Goal: Check status: Check status

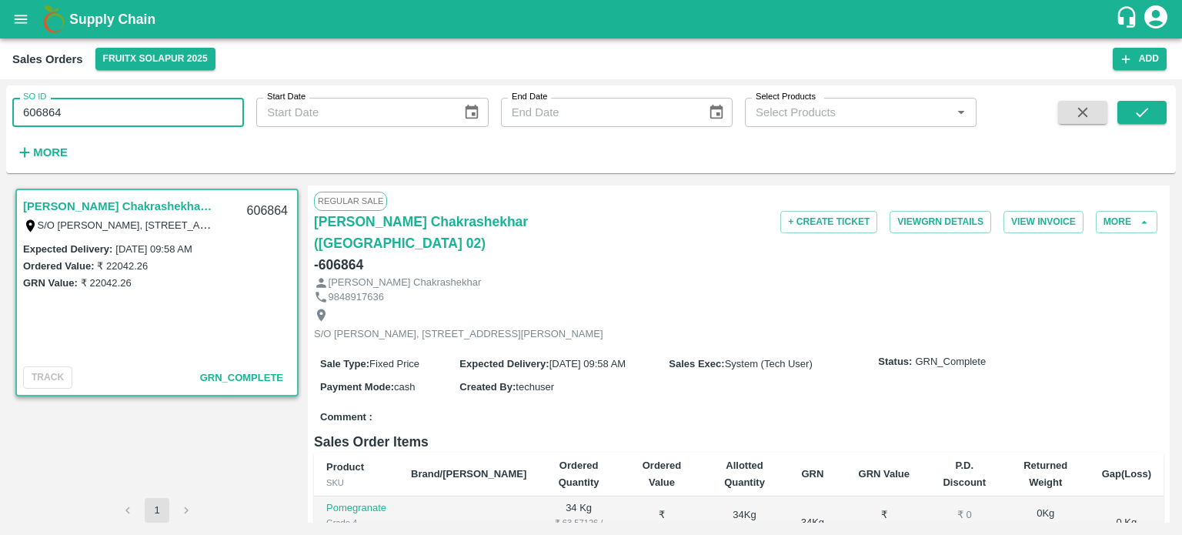
click at [129, 112] on input "606864" at bounding box center [128, 112] width 232 height 29
type input "606170"
click at [1136, 119] on icon "submit" at bounding box center [1142, 112] width 17 height 17
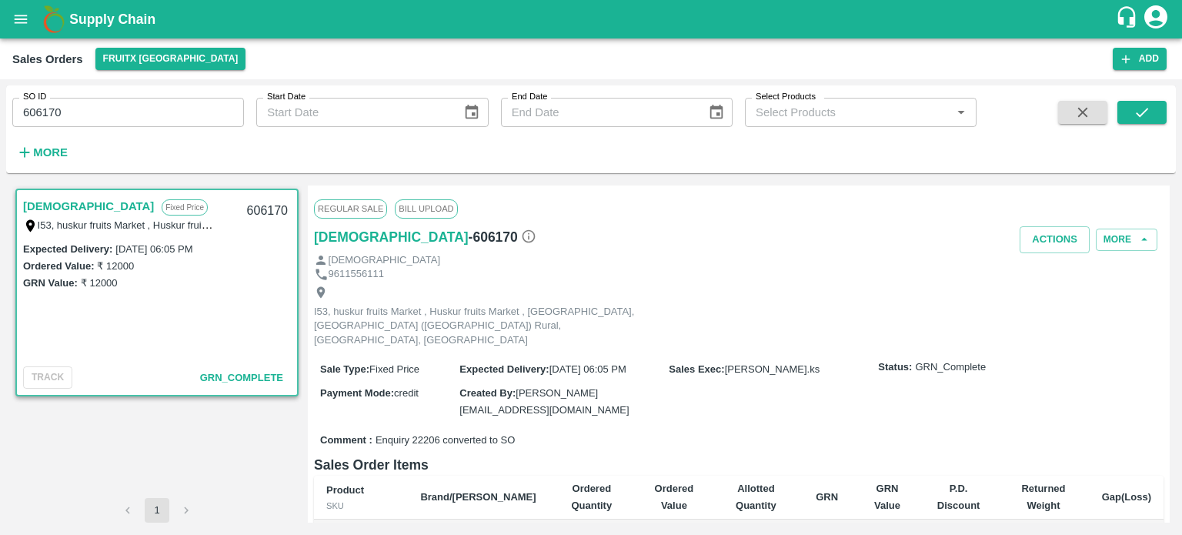
scroll to position [252, 0]
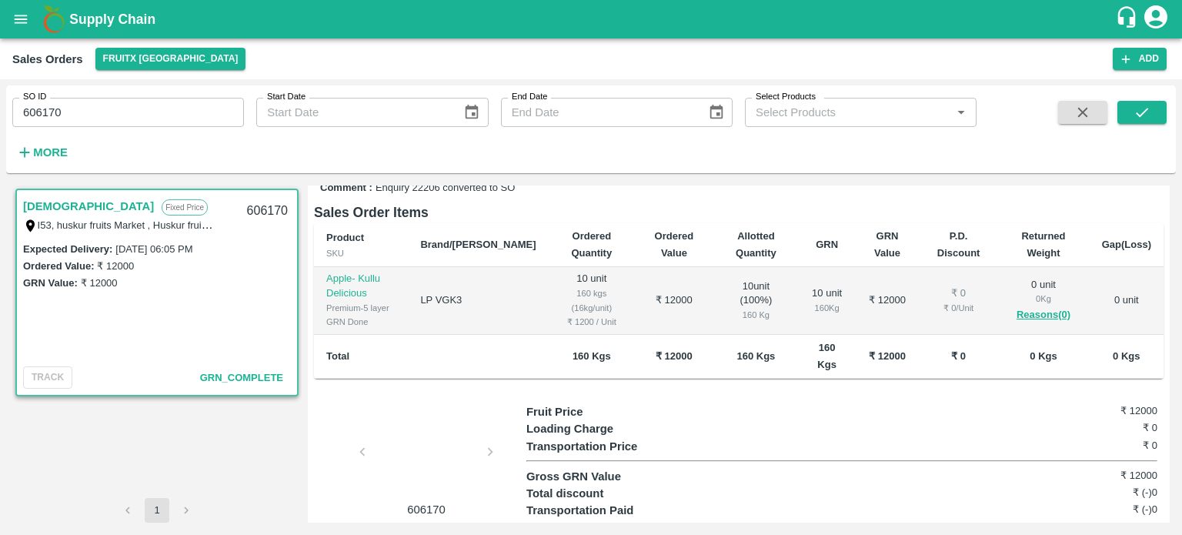
drag, startPoint x: 474, startPoint y: 402, endPoint x: 477, endPoint y: 447, distance: 44.7
click at [477, 447] on div at bounding box center [426, 457] width 115 height 82
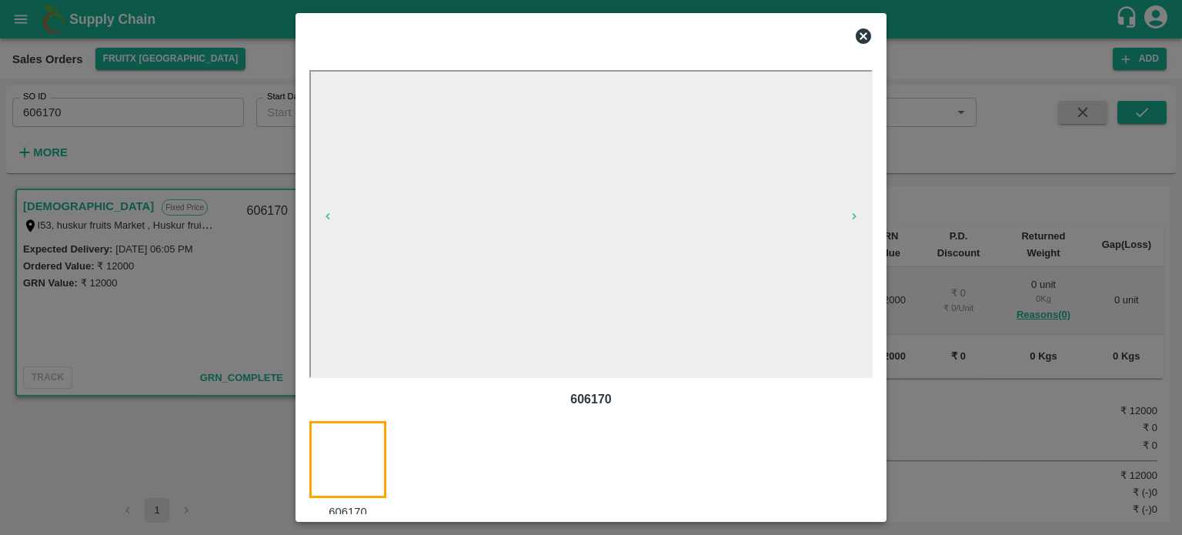
click at [864, 37] on icon at bounding box center [863, 36] width 18 height 18
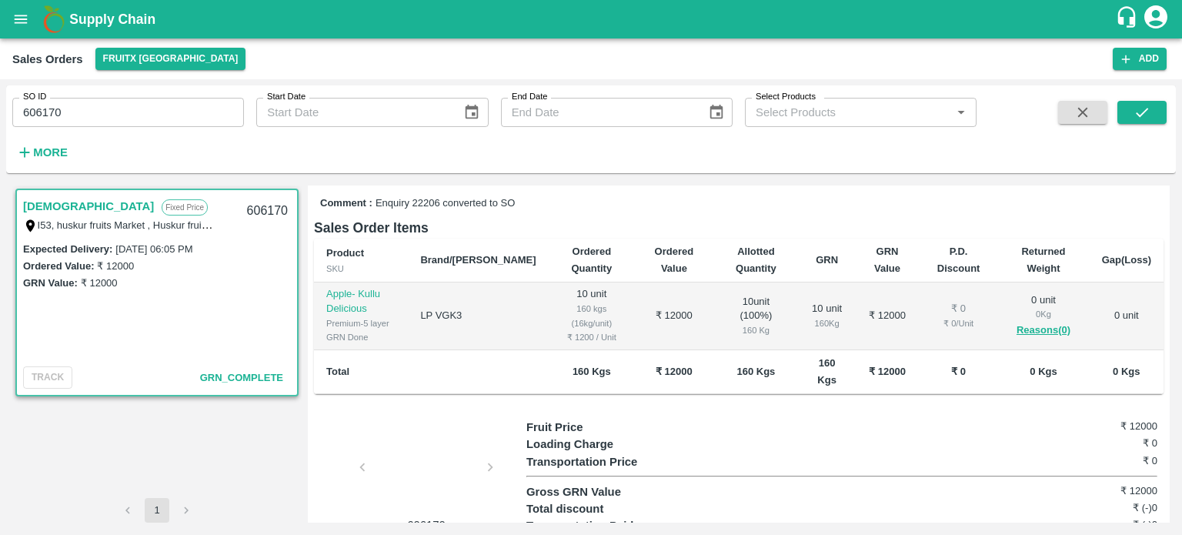
scroll to position [237, 0]
